Goal: Information Seeking & Learning: Learn about a topic

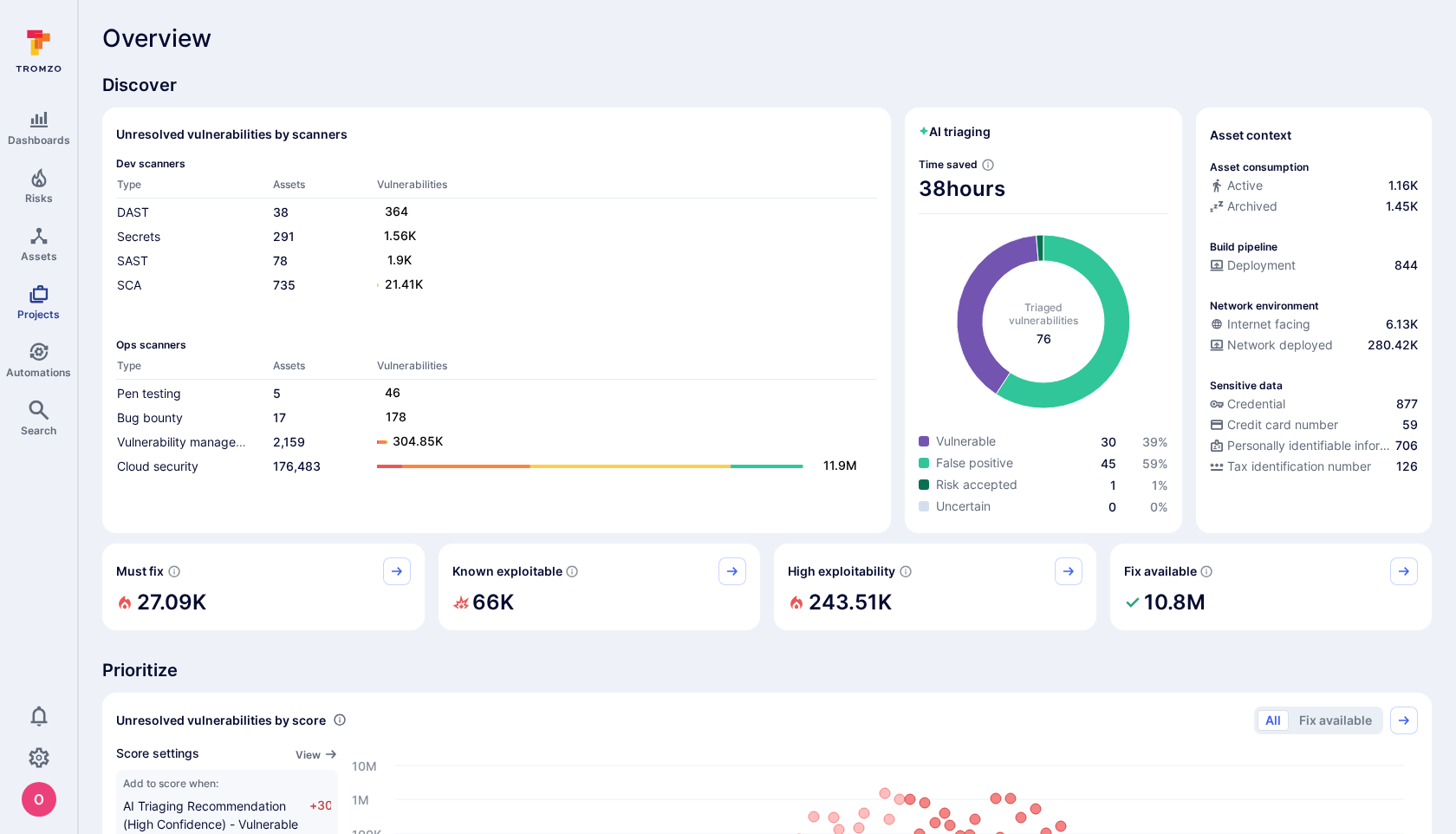
click at [19, 290] on link "Projects" at bounding box center [38, 301] width 77 height 51
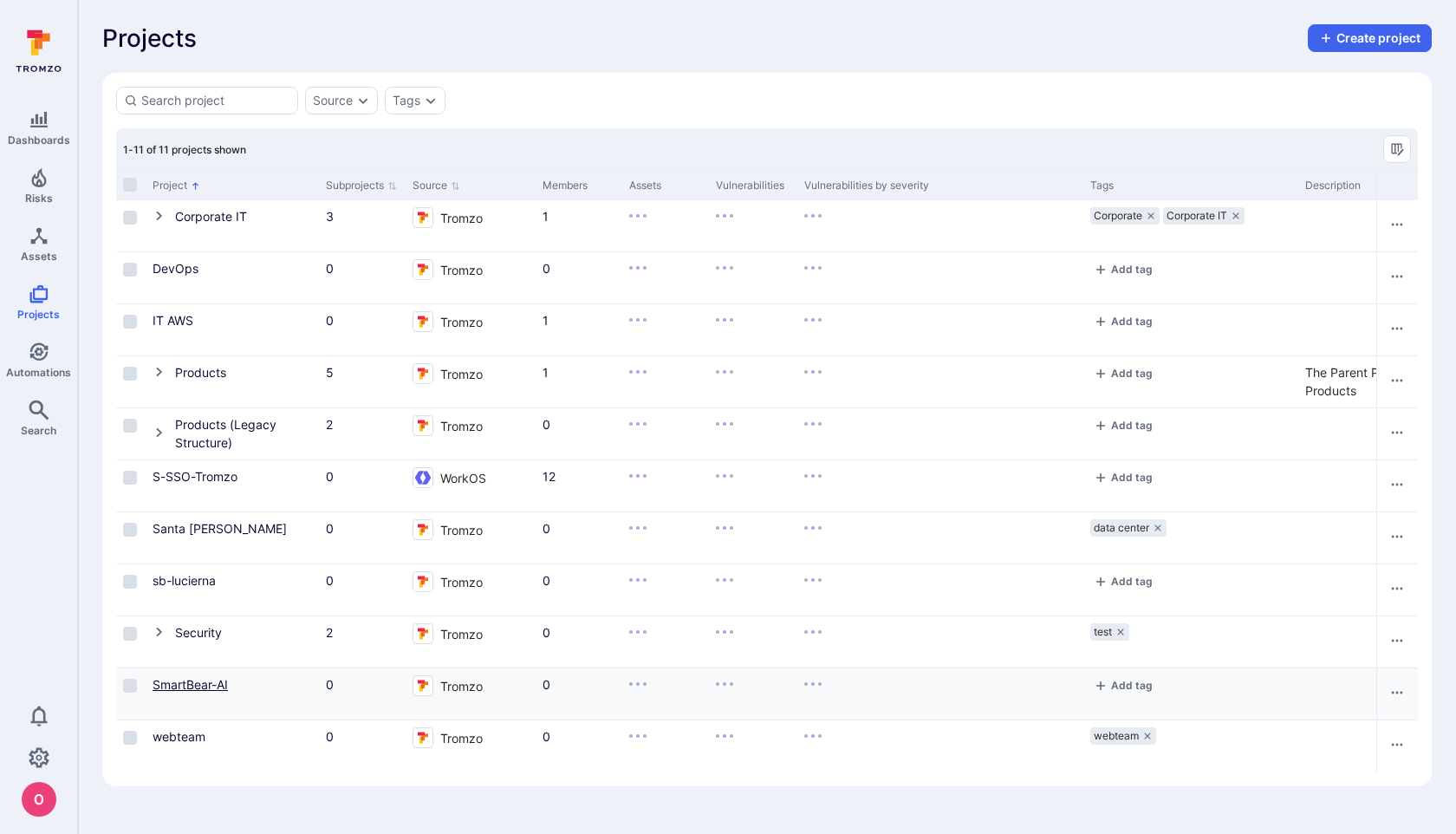
click at [210, 684] on link "SmartBear-AI" at bounding box center [190, 684] width 76 height 14
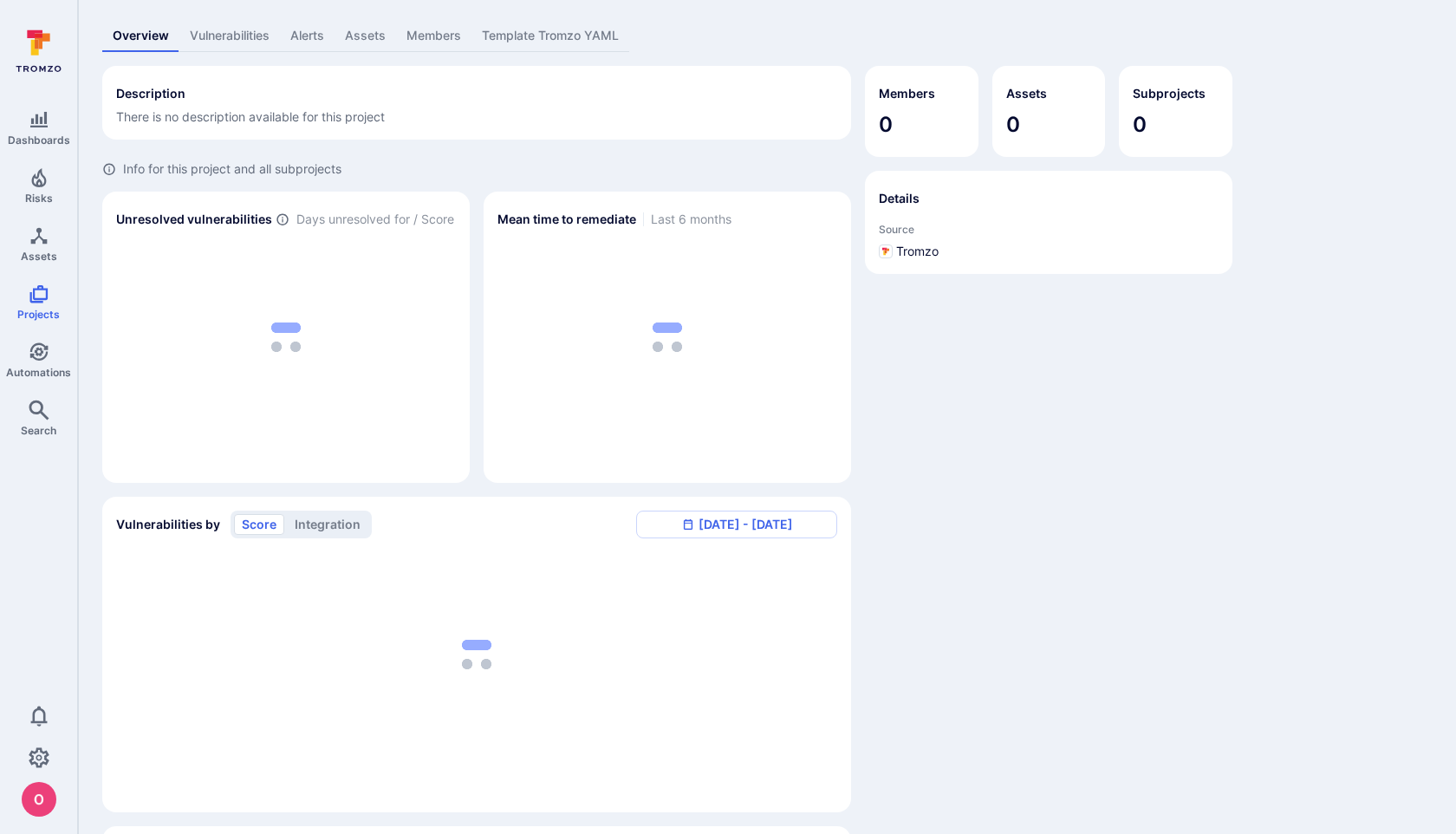
scroll to position [212, 0]
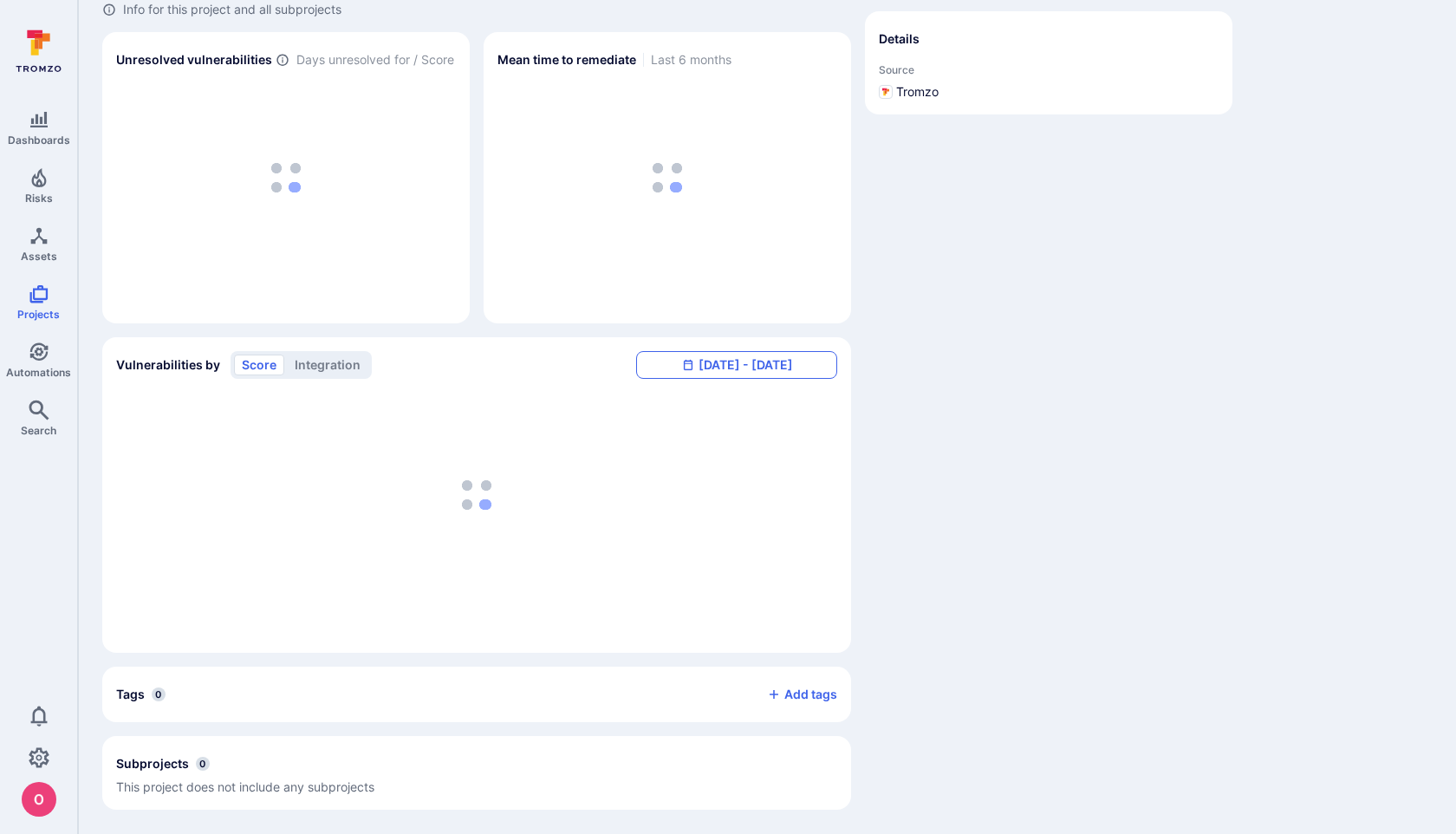
click at [763, 366] on button "Sep 27 - Aug 27, 2025" at bounding box center [736, 364] width 201 height 28
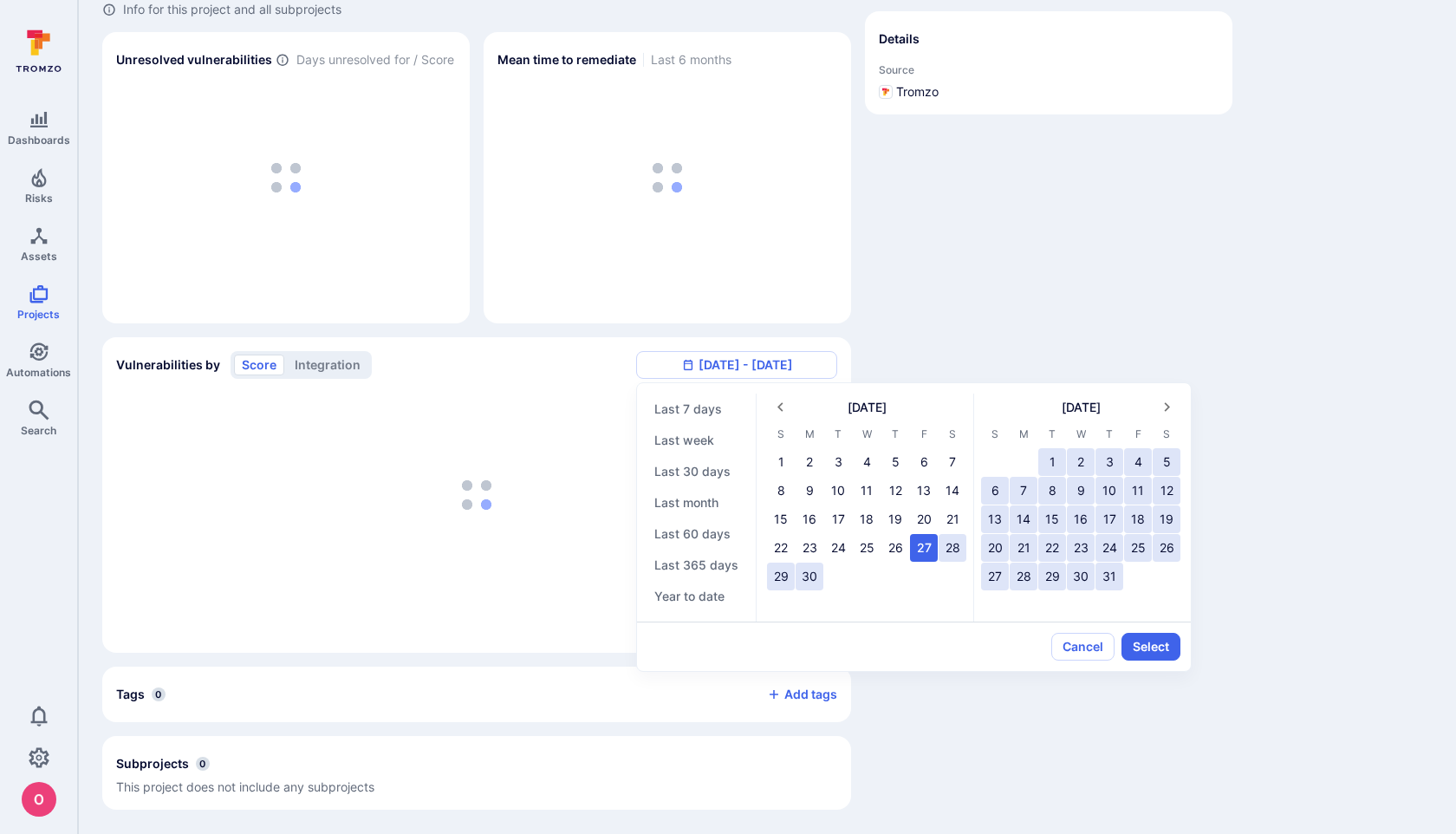
click at [786, 362] on div at bounding box center [728, 417] width 1456 height 834
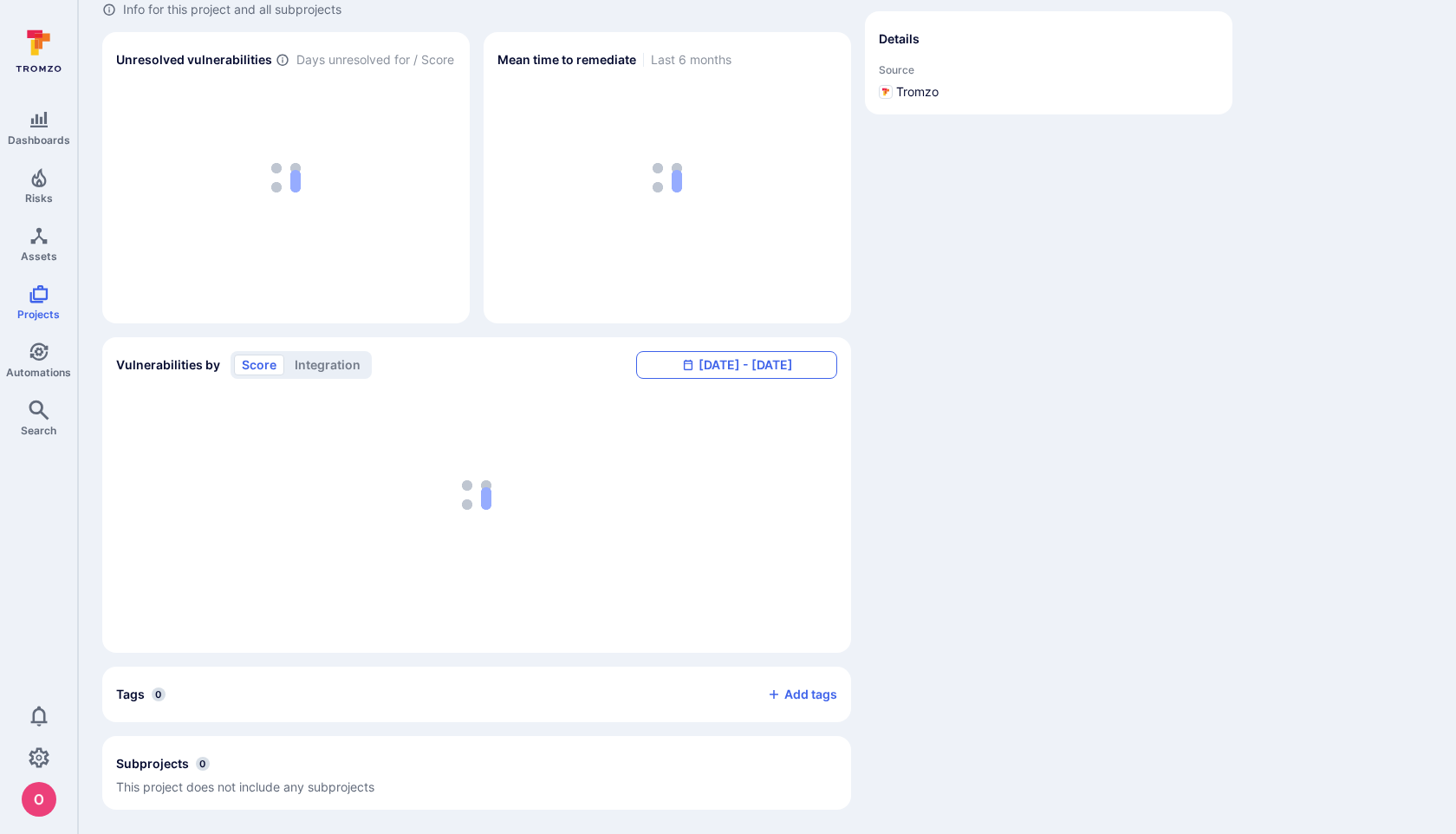
click at [787, 362] on button "Sep 27 - Aug 27, 2025" at bounding box center [736, 364] width 201 height 28
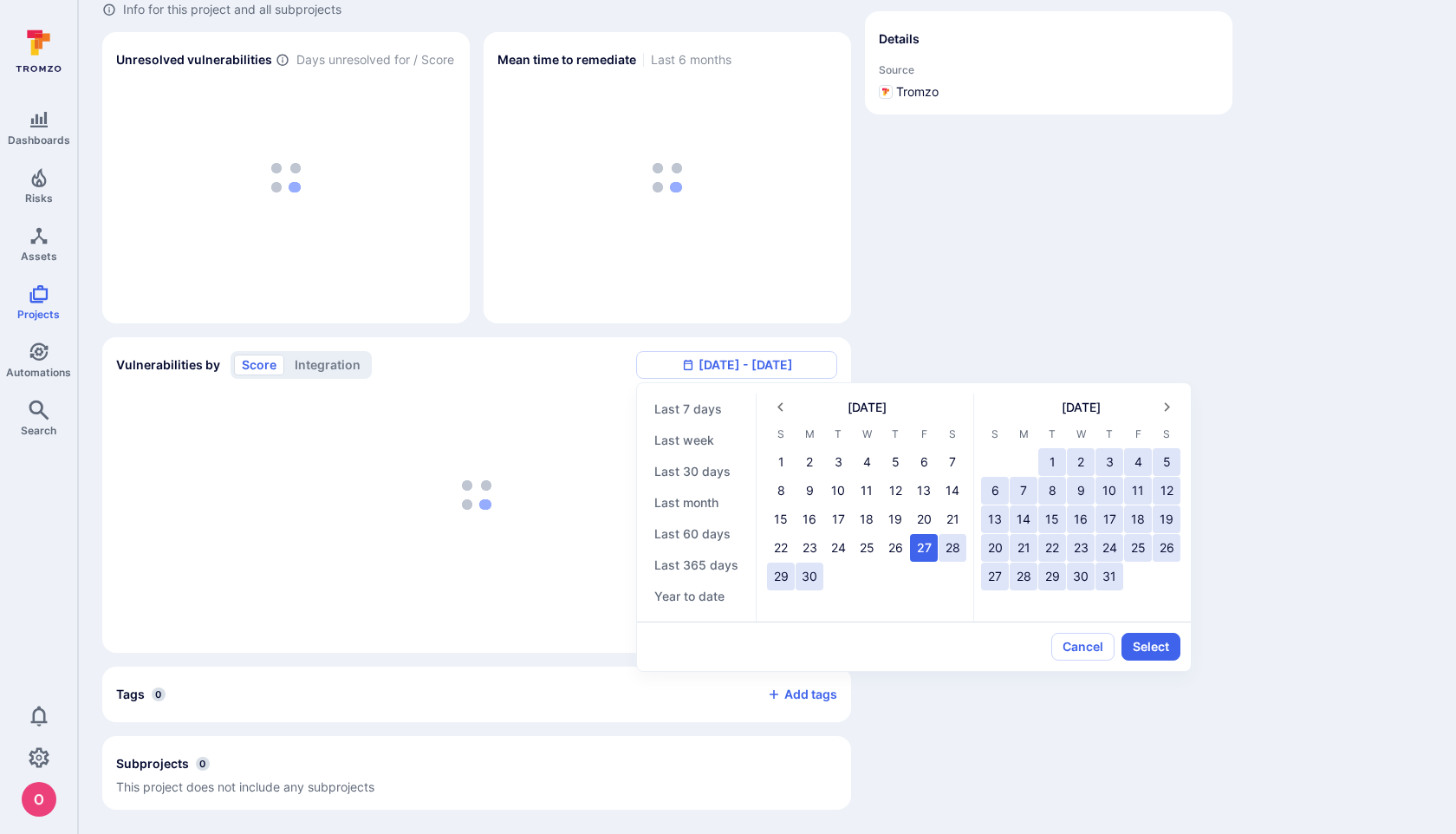
click at [984, 287] on div at bounding box center [728, 417] width 1456 height 834
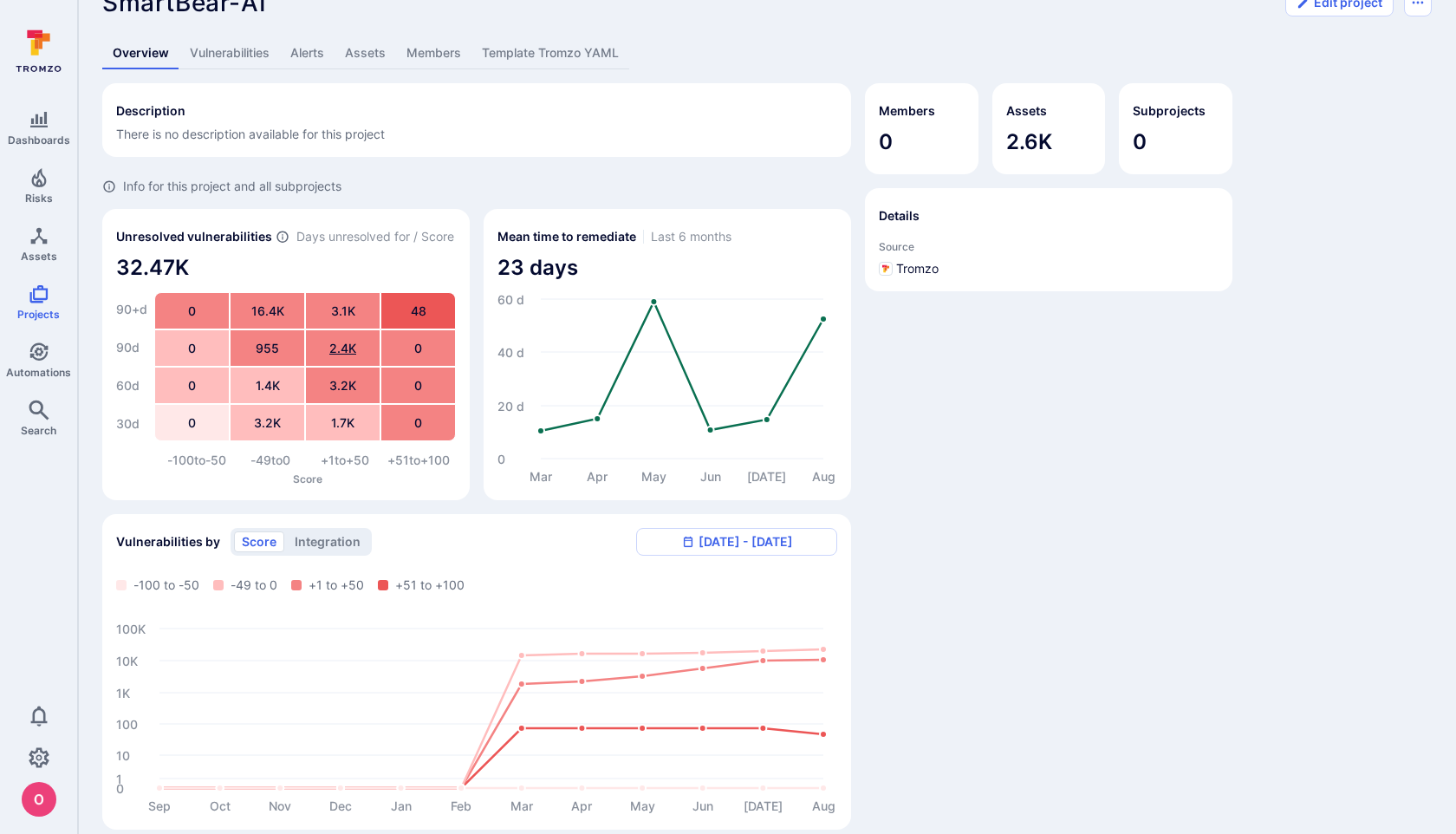
scroll to position [0, 0]
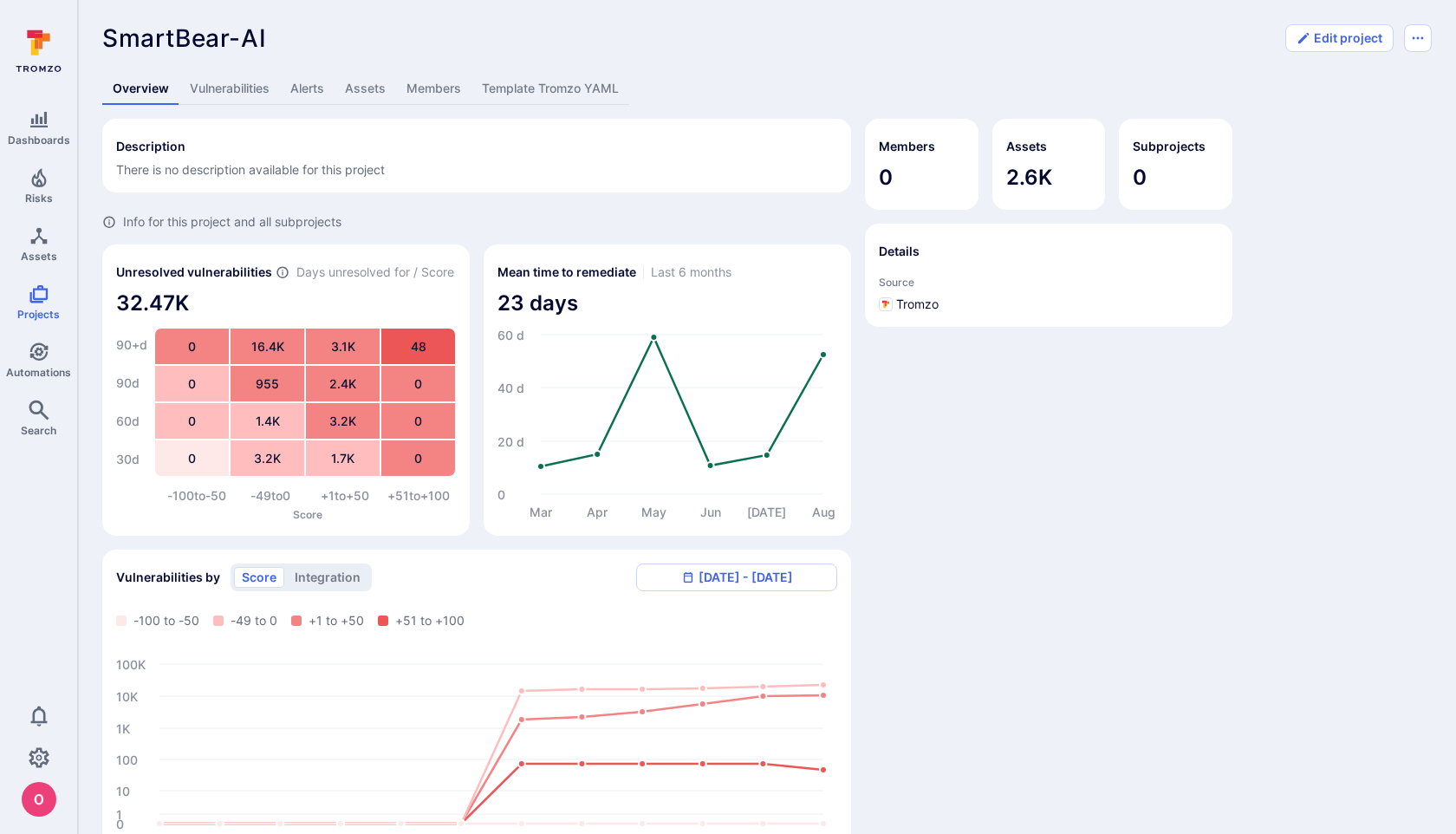
click at [242, 97] on link "Vulnerabilities" at bounding box center [229, 89] width 100 height 33
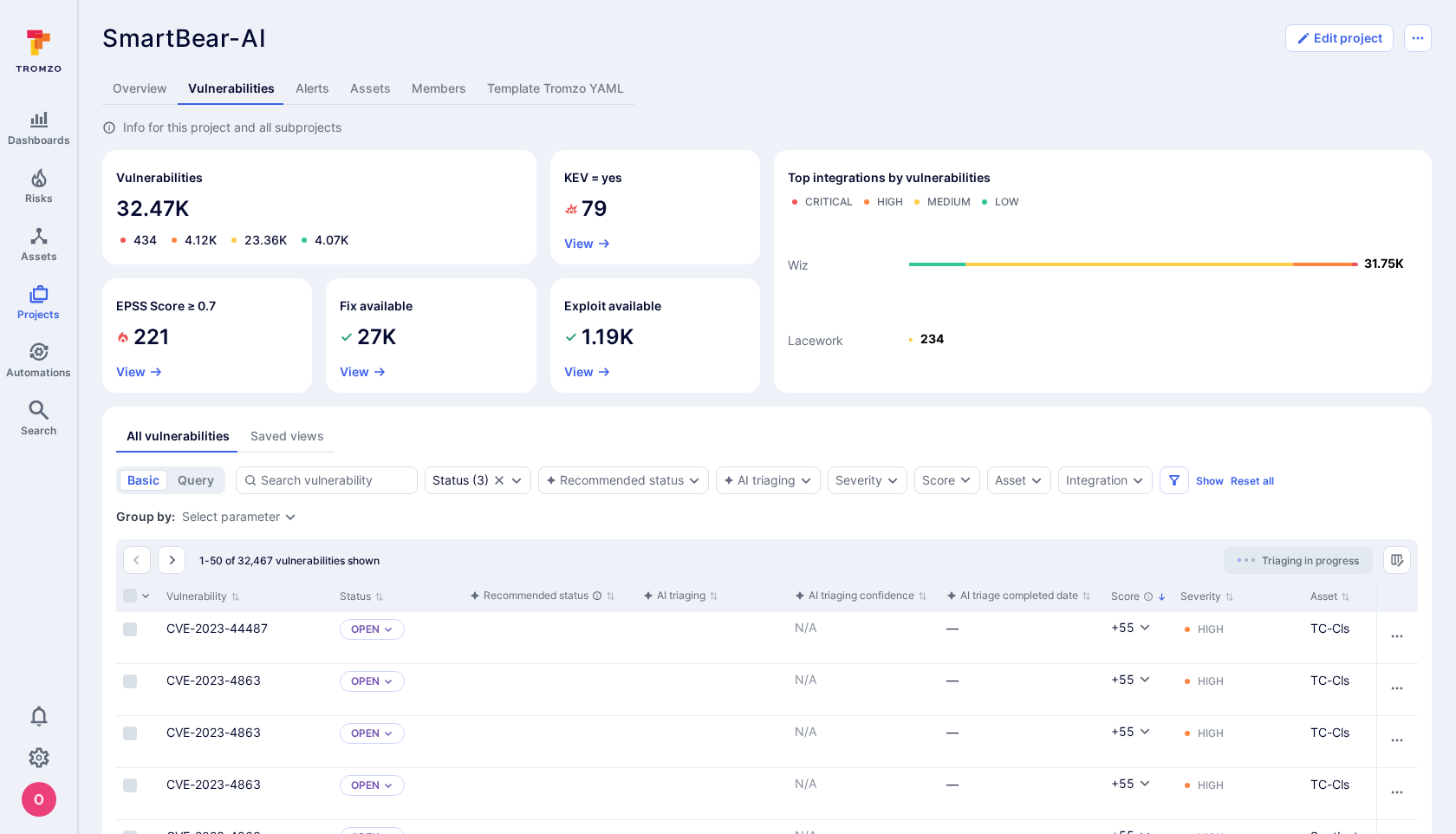
click at [313, 88] on link "Alerts" at bounding box center [312, 89] width 54 height 33
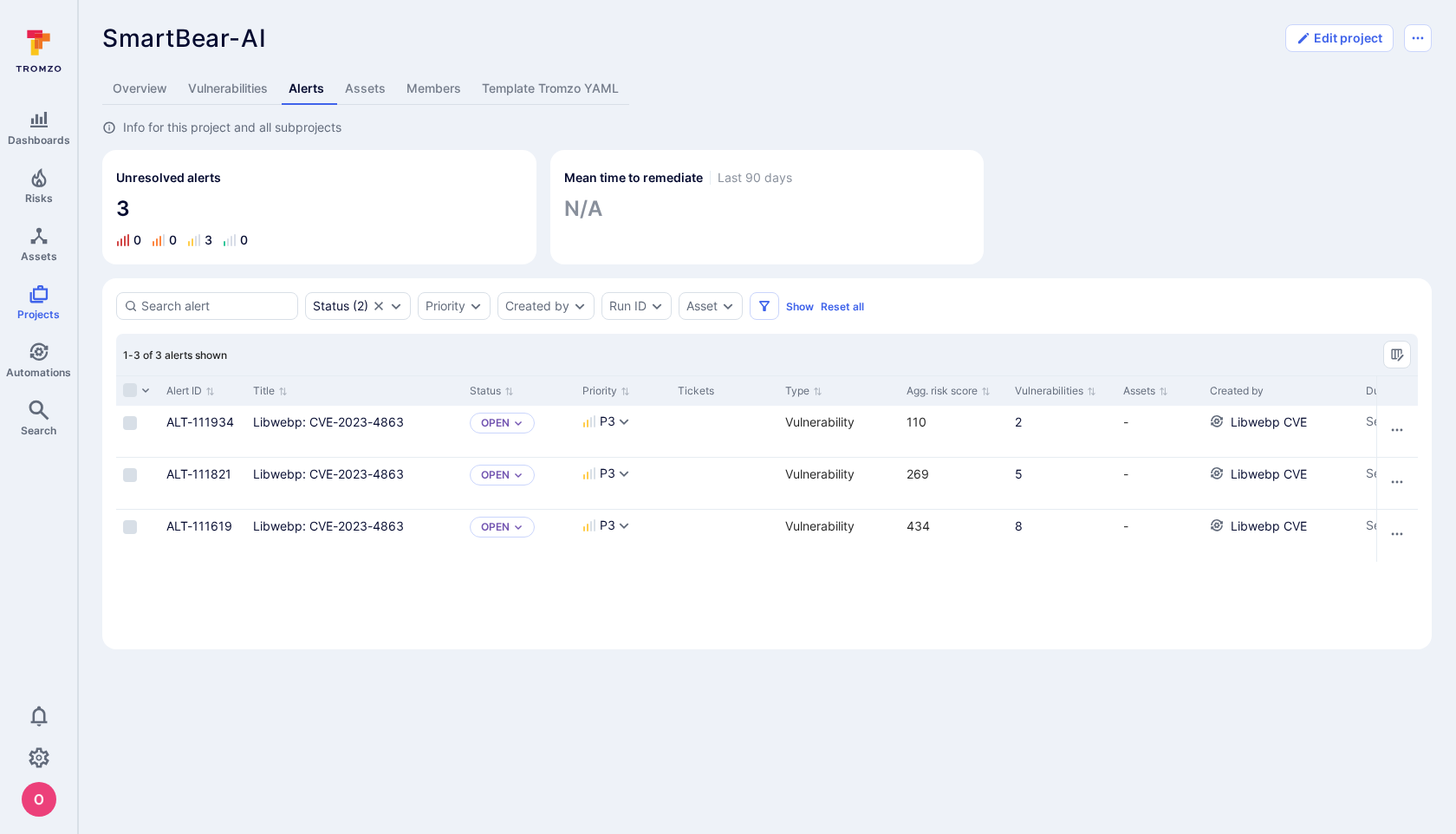
click at [247, 87] on link "Vulnerabilities" at bounding box center [228, 89] width 100 height 33
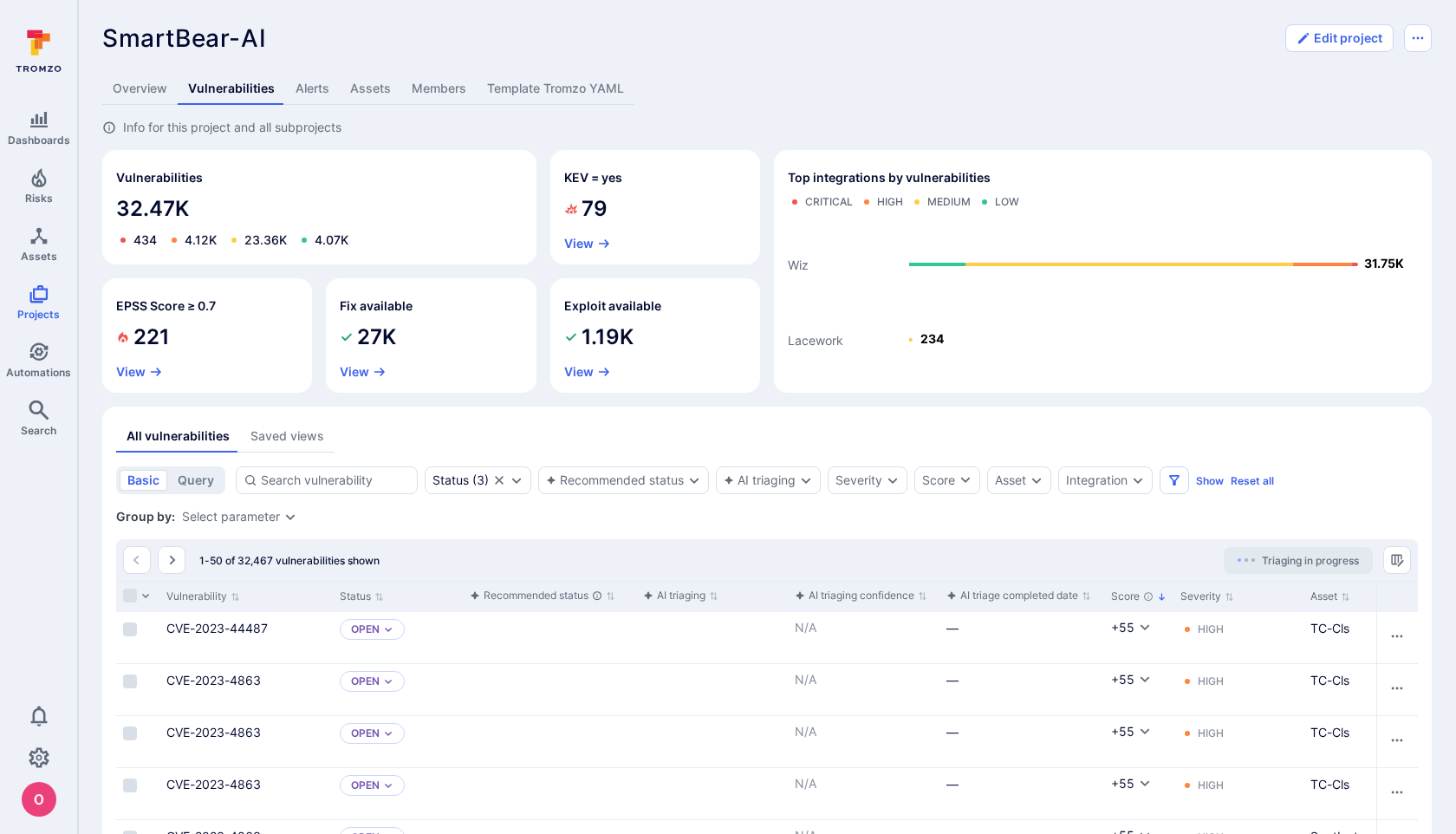
click at [359, 96] on link "Assets" at bounding box center [370, 89] width 61 height 33
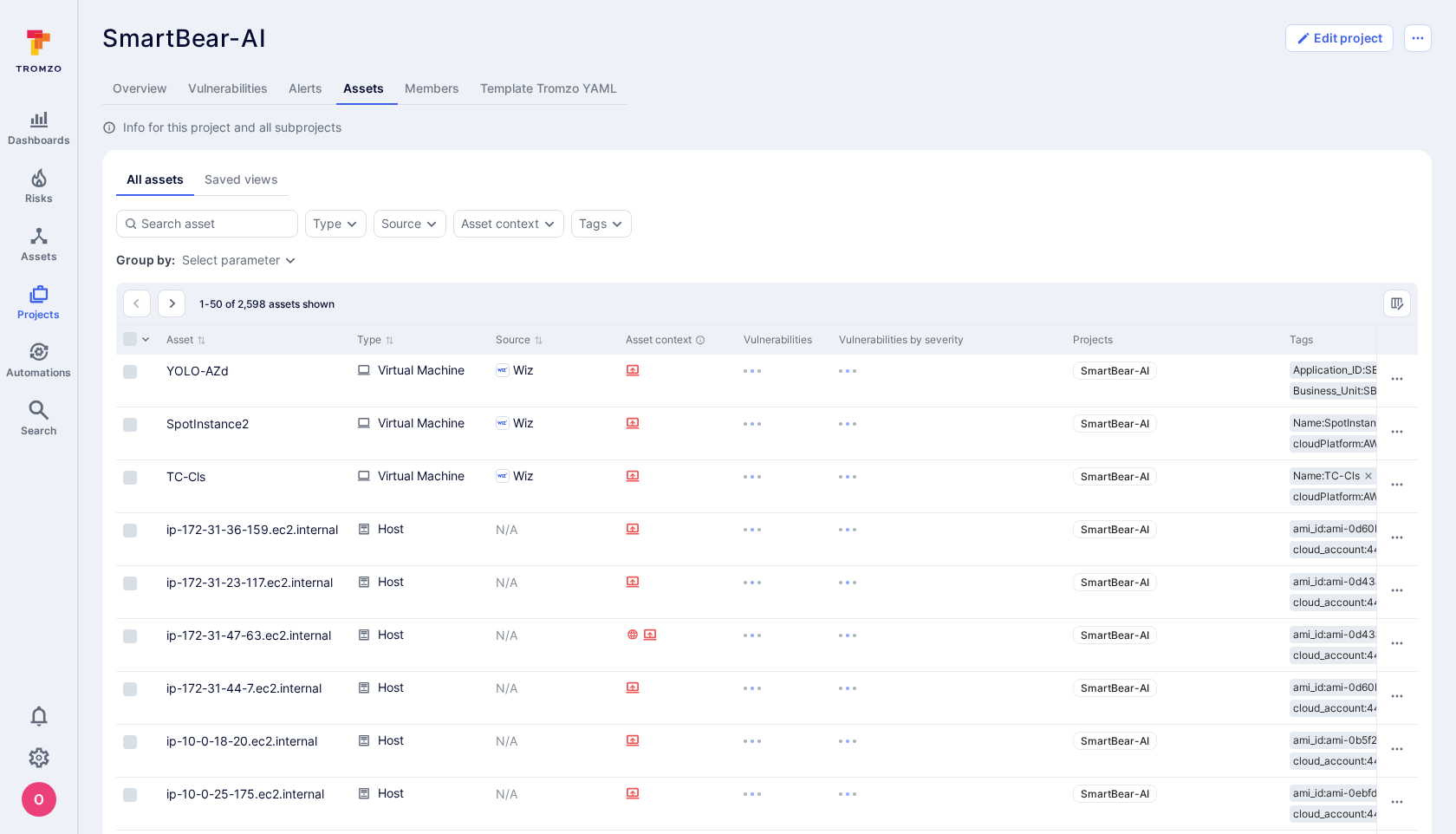
click at [435, 84] on link "Members" at bounding box center [431, 89] width 76 height 33
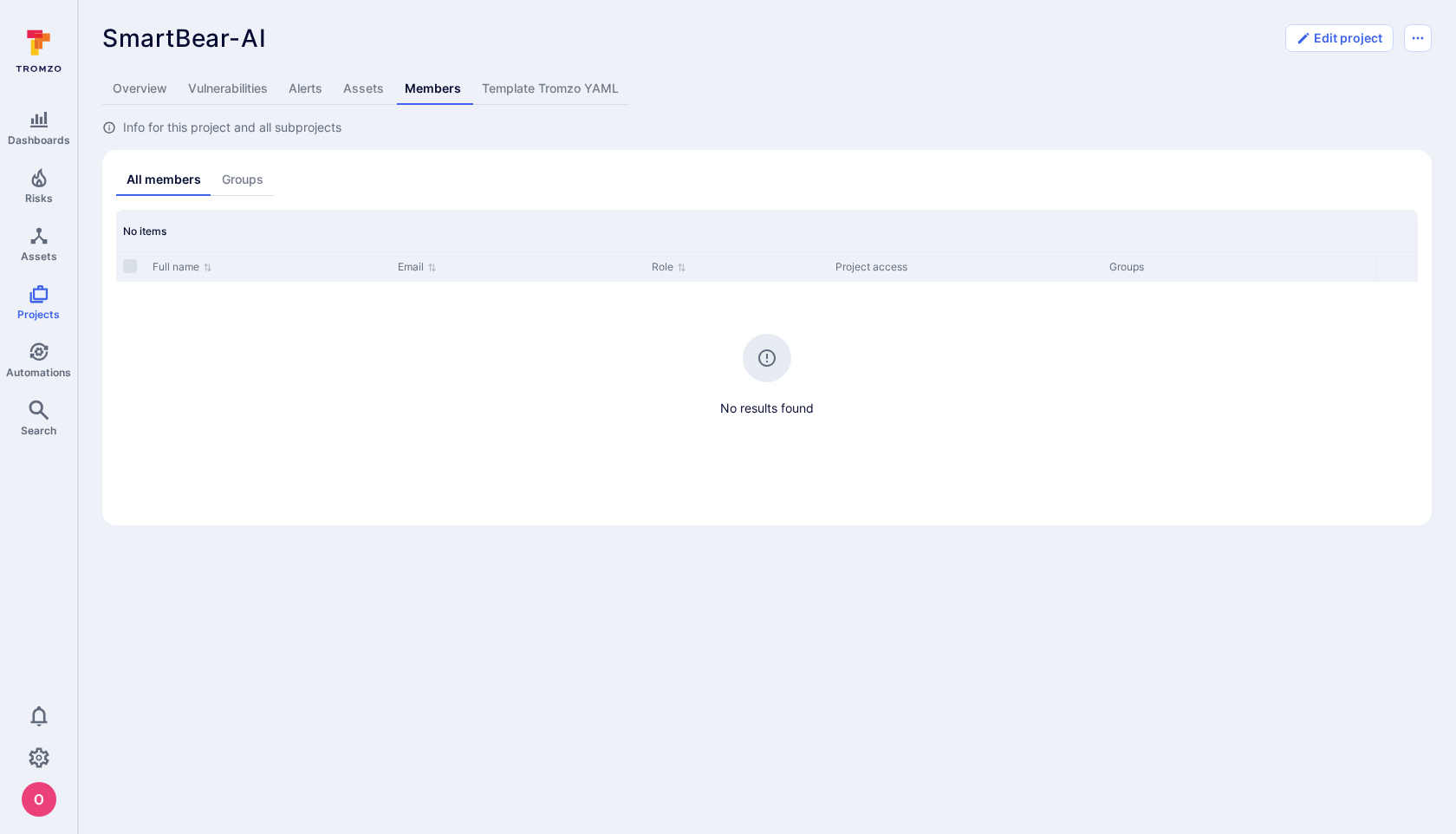
click at [131, 79] on link "Overview" at bounding box center [140, 89] width 76 height 33
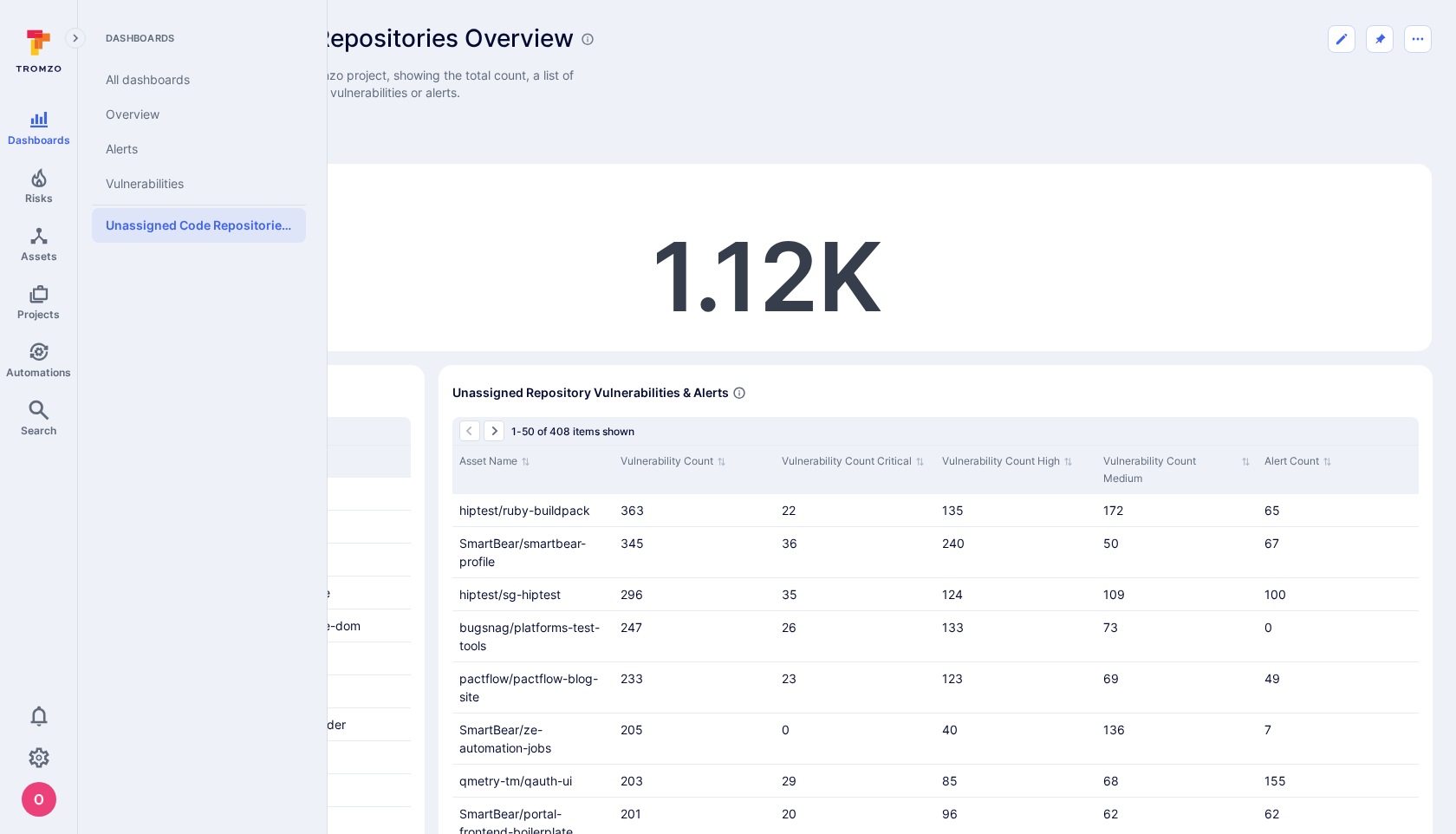
click at [166, 77] on link "All dashboards" at bounding box center [199, 79] width 214 height 34
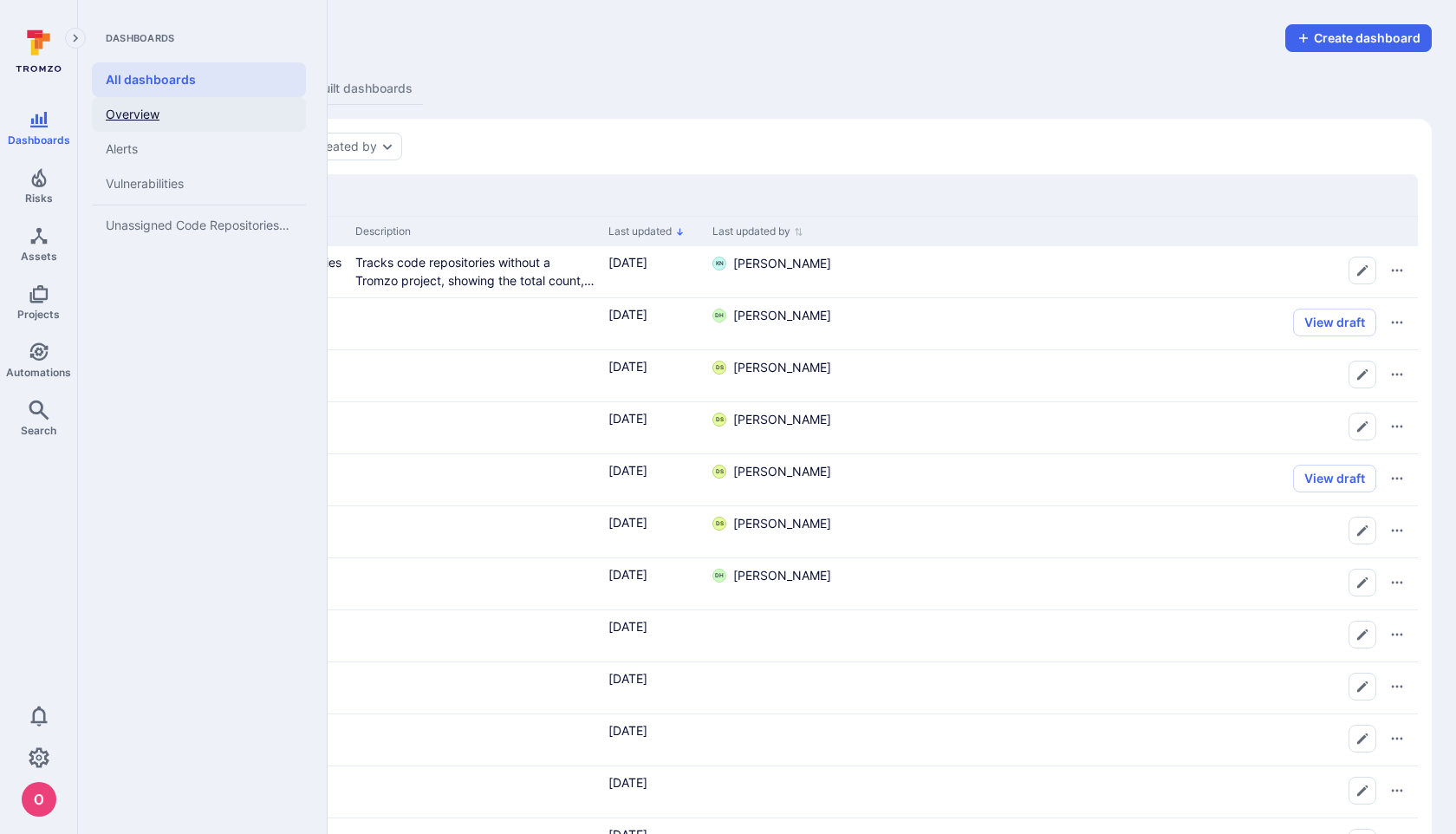
click at [145, 111] on link "Overview" at bounding box center [199, 115] width 214 height 34
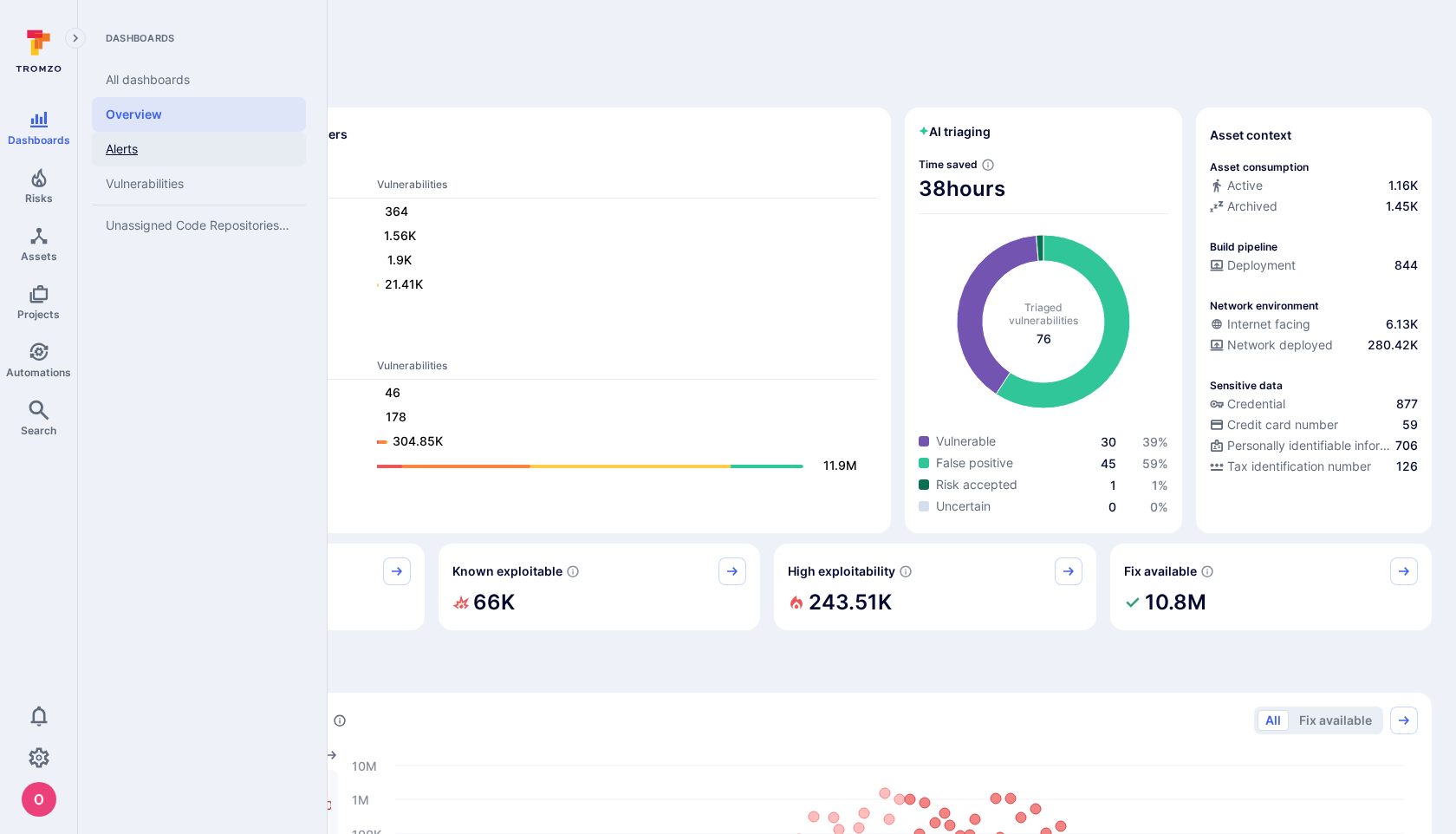
click at [123, 152] on link "Alerts" at bounding box center [199, 149] width 214 height 34
